Goal: Information Seeking & Learning: Learn about a topic

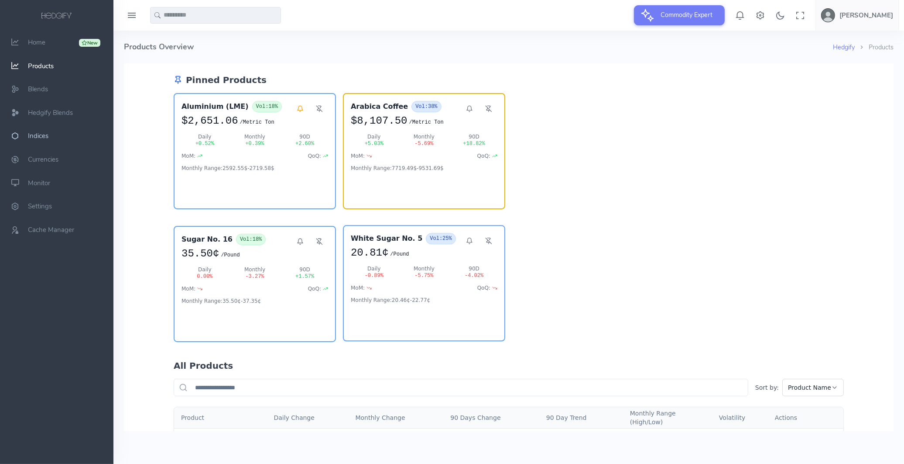
click at [48, 133] on span "Indices" at bounding box center [38, 136] width 21 height 9
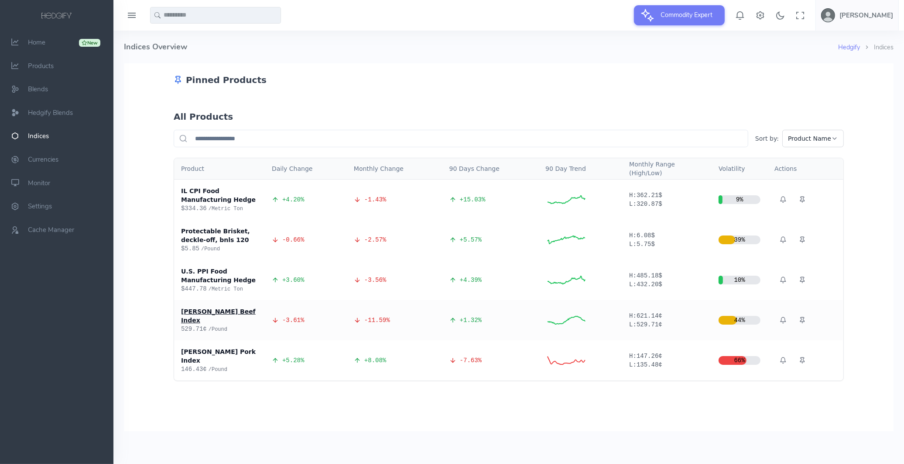
click at [234, 312] on div "[PERSON_NAME] Beef Index" at bounding box center [219, 314] width 77 height 17
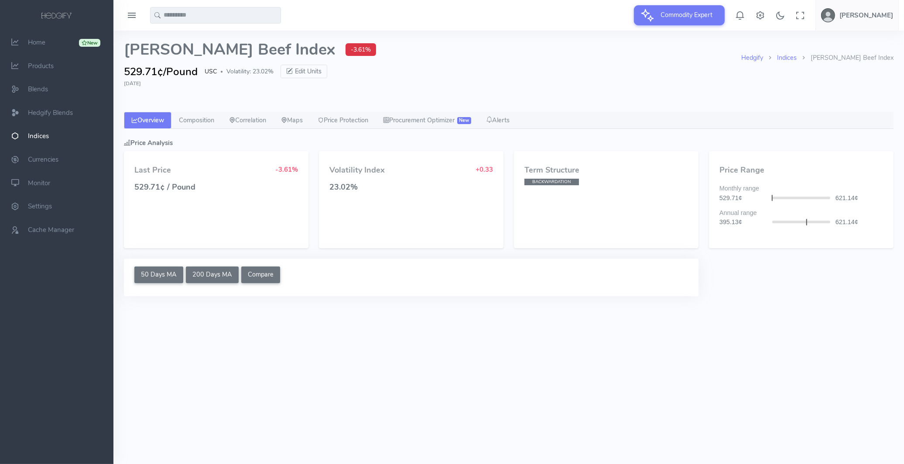
select select "****"
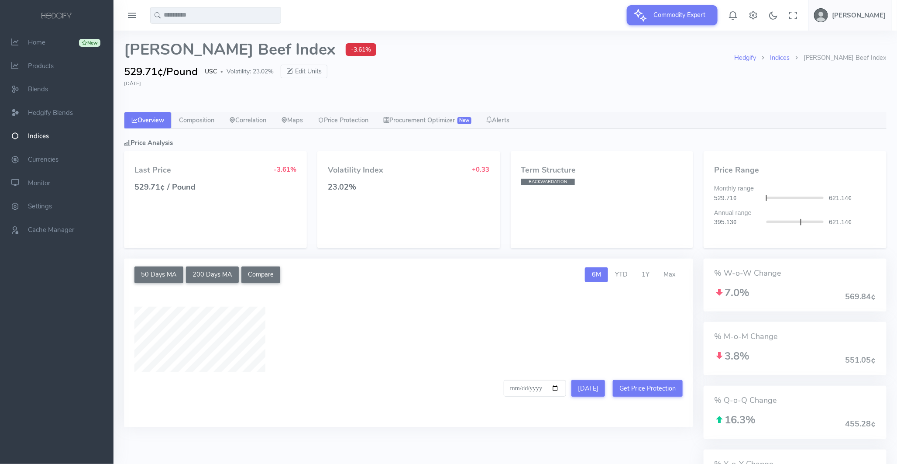
type input "**********"
click at [268, 118] on link "Correlation" at bounding box center [248, 120] width 52 height 17
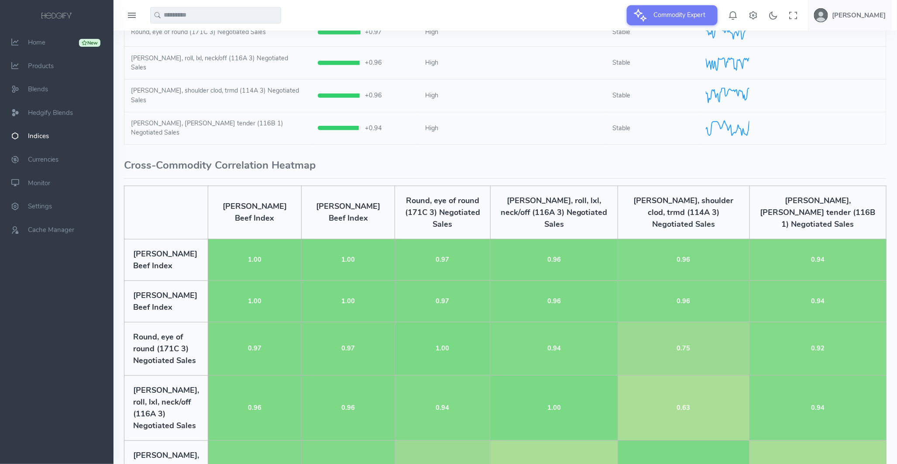
scroll to position [158, 0]
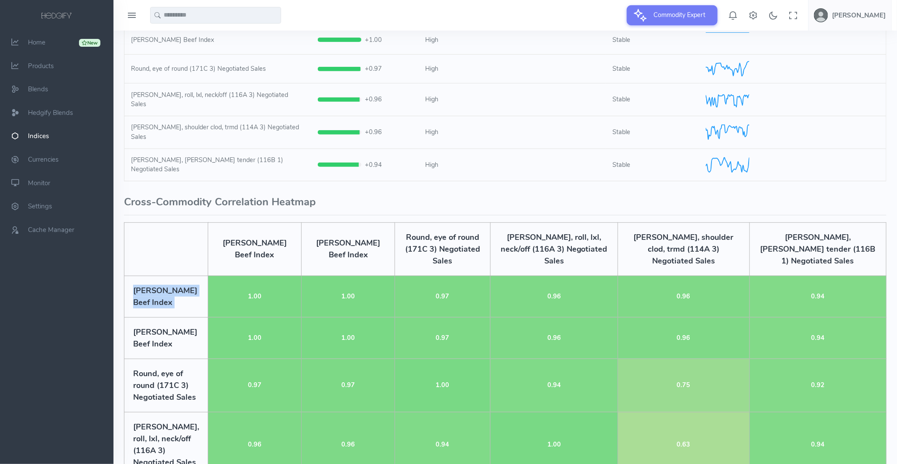
drag, startPoint x: 129, startPoint y: 268, endPoint x: 191, endPoint y: 285, distance: 64.0
click at [191, 285] on tr "Whetstone Beef Index 1.00 1.00 0.97 0.96 0.96 0.94" at bounding box center [505, 295] width 762 height 41
drag, startPoint x: 191, startPoint y: 285, endPoint x: 165, endPoint y: 310, distance: 36.7
click at [165, 317] on td "Whetstone Beef Index" at bounding box center [166, 337] width 84 height 41
click at [165, 317] on td "[PERSON_NAME] Beef Index" at bounding box center [166, 337] width 84 height 41
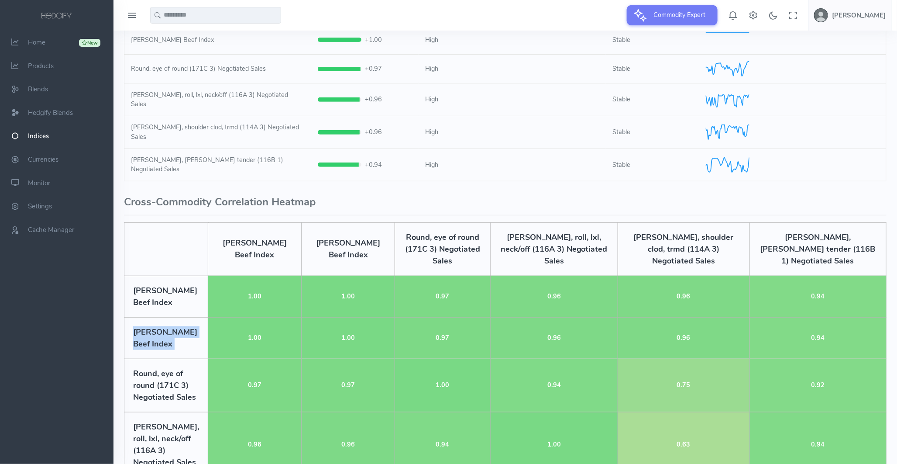
click at [165, 317] on td "[PERSON_NAME] Beef Index" at bounding box center [166, 337] width 84 height 41
drag, startPoint x: 165, startPoint y: 310, endPoint x: 172, endPoint y: 326, distance: 17.4
click at [172, 326] on td "[PERSON_NAME] Beef Index" at bounding box center [166, 337] width 84 height 41
click at [171, 275] on td "[PERSON_NAME] Beef Index" at bounding box center [166, 295] width 84 height 41
drag, startPoint x: 174, startPoint y: 277, endPoint x: 130, endPoint y: 266, distance: 45.0
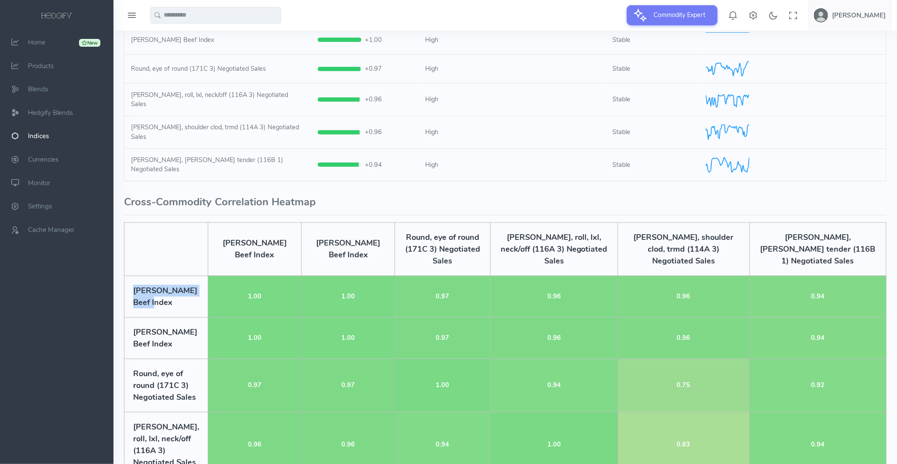
click at [130, 275] on td "[PERSON_NAME] Beef Index" at bounding box center [166, 295] width 84 height 41
drag, startPoint x: 130, startPoint y: 266, endPoint x: 171, endPoint y: 327, distance: 73.6
click at [171, 327] on td "[PERSON_NAME] Beef Index" at bounding box center [166, 337] width 84 height 41
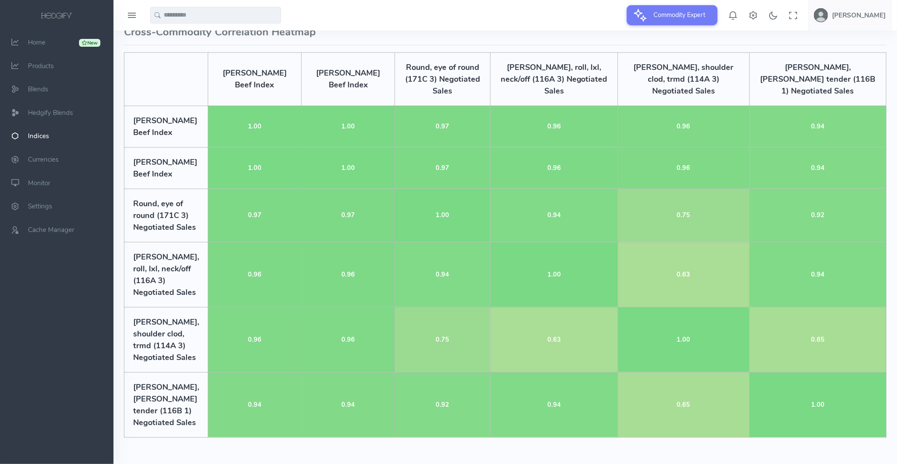
scroll to position [400, 0]
